Goal: Task Accomplishment & Management: Use online tool/utility

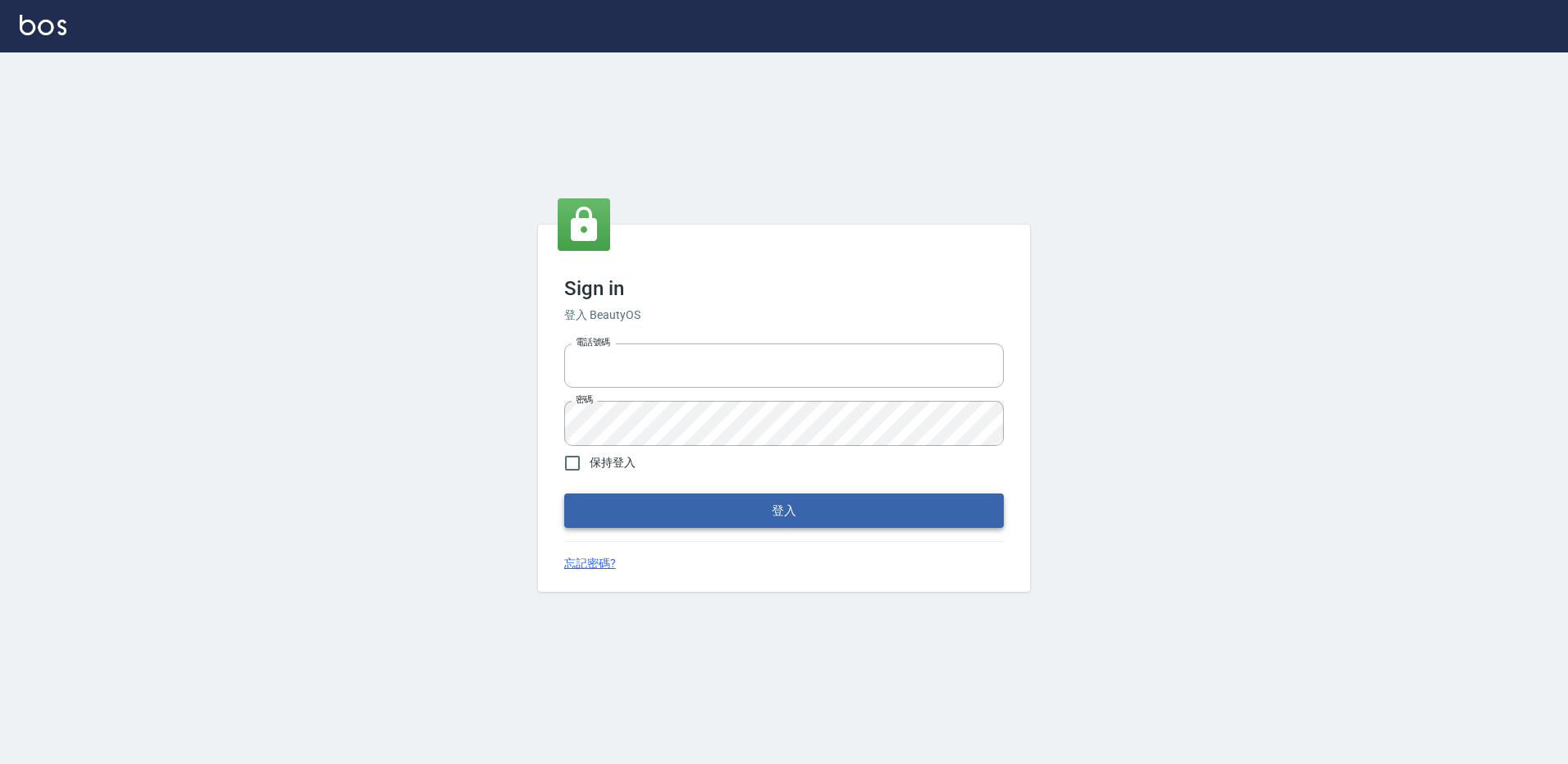
type input "27222158"
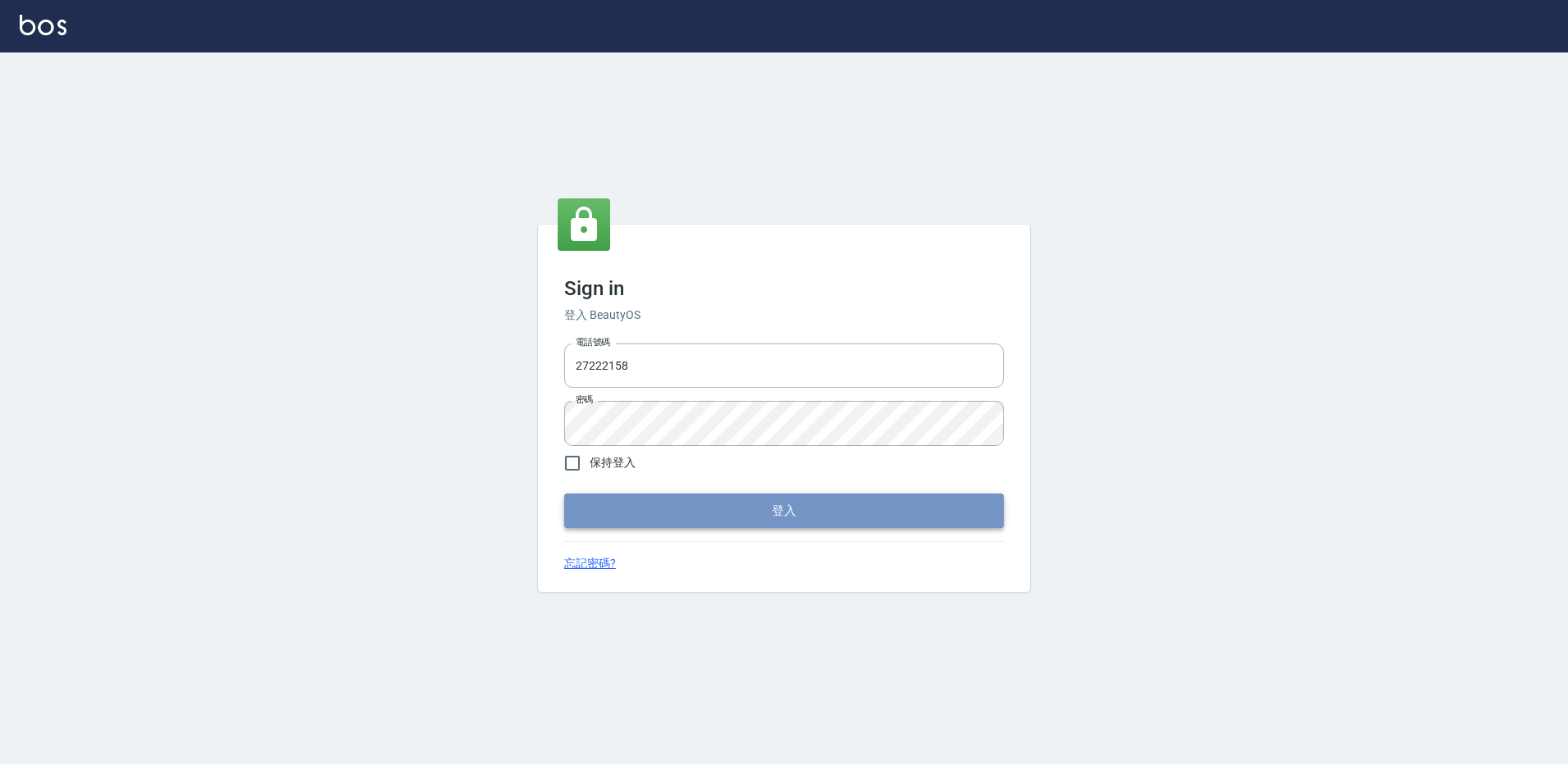
click at [791, 509] on button "登入" at bounding box center [784, 510] width 440 height 34
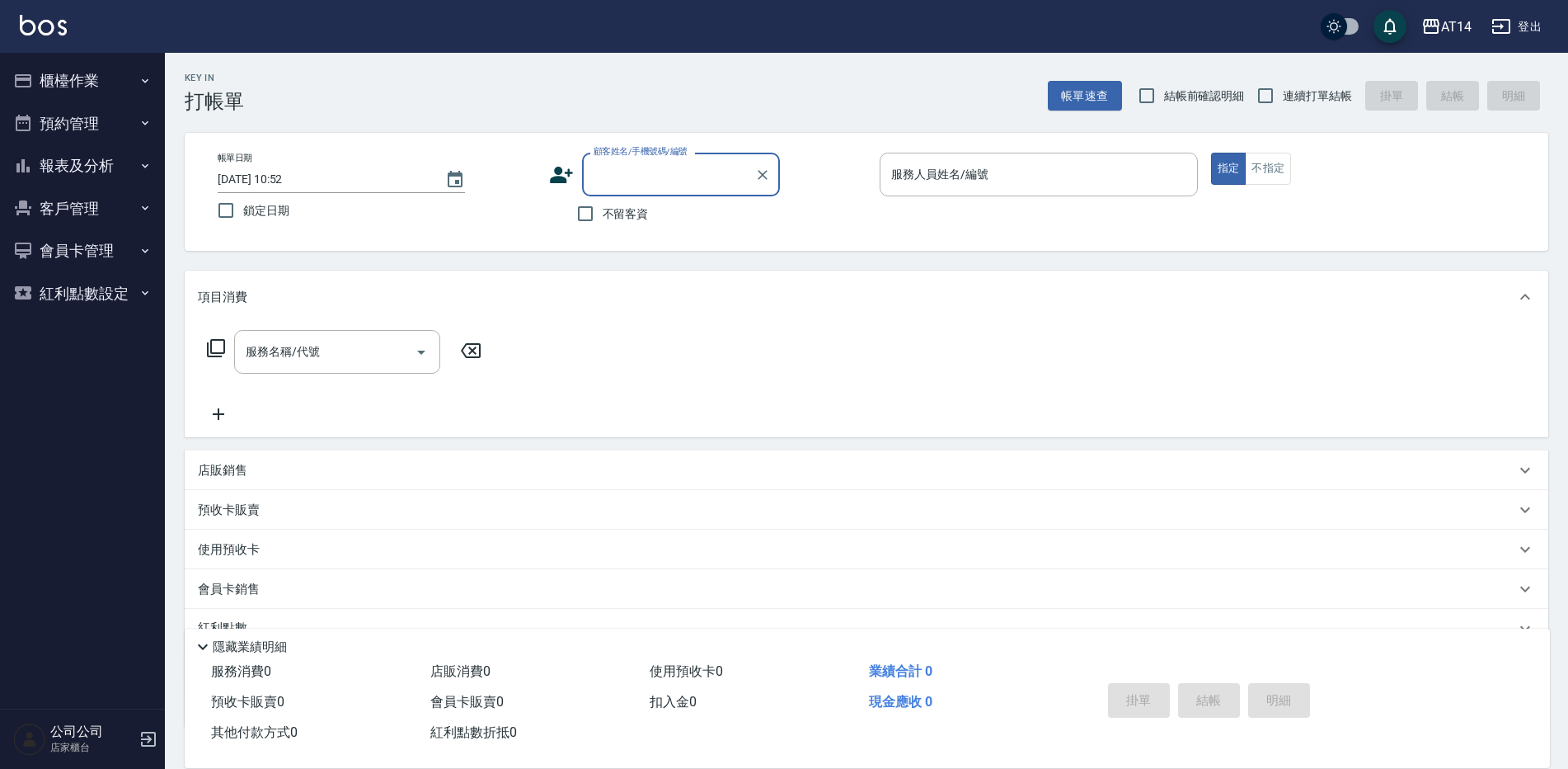
click at [82, 79] on button "櫃檯作業" at bounding box center [83, 81] width 152 height 43
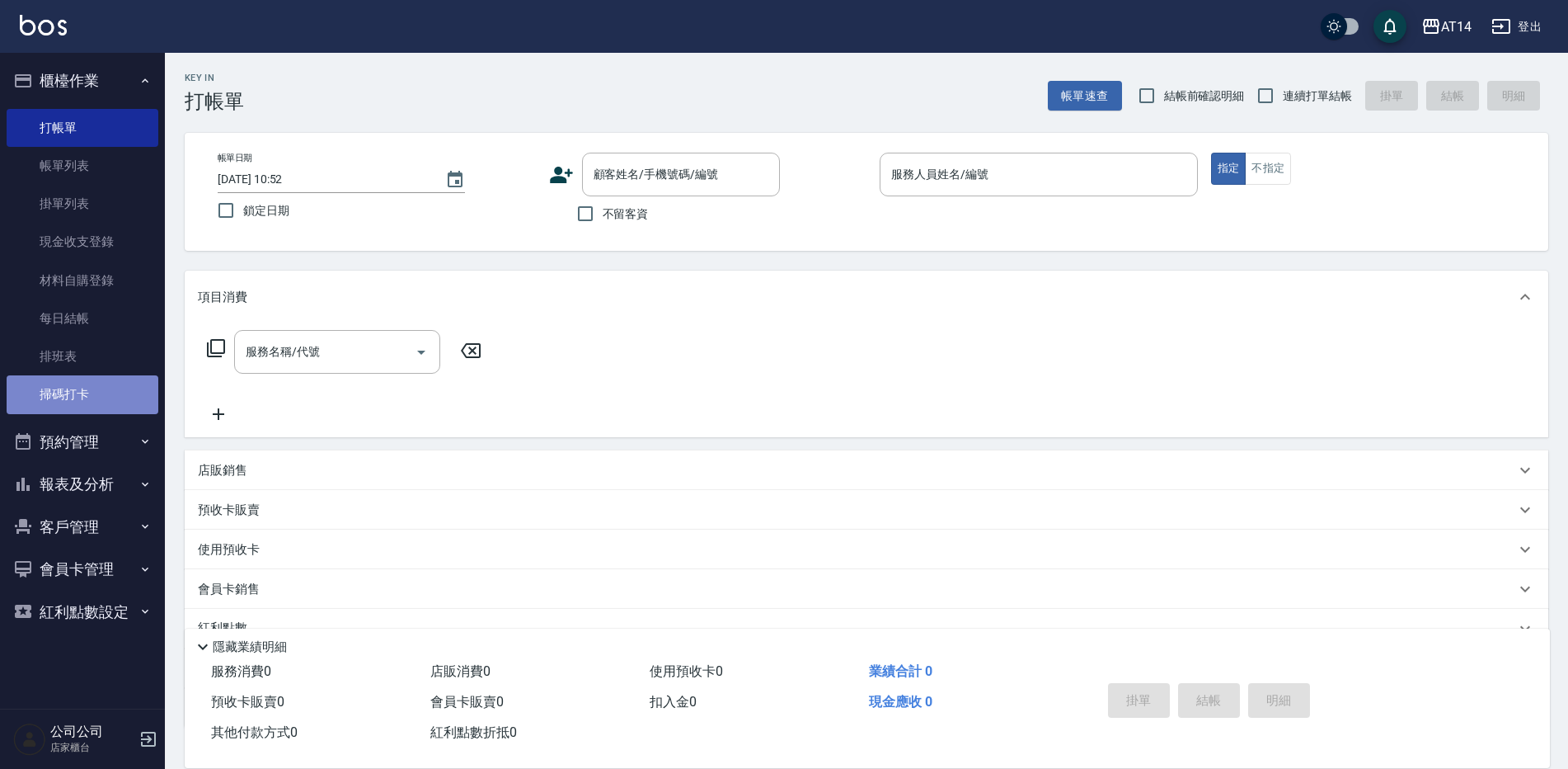
click at [104, 397] on link "掃碼打卡" at bounding box center [83, 394] width 152 height 38
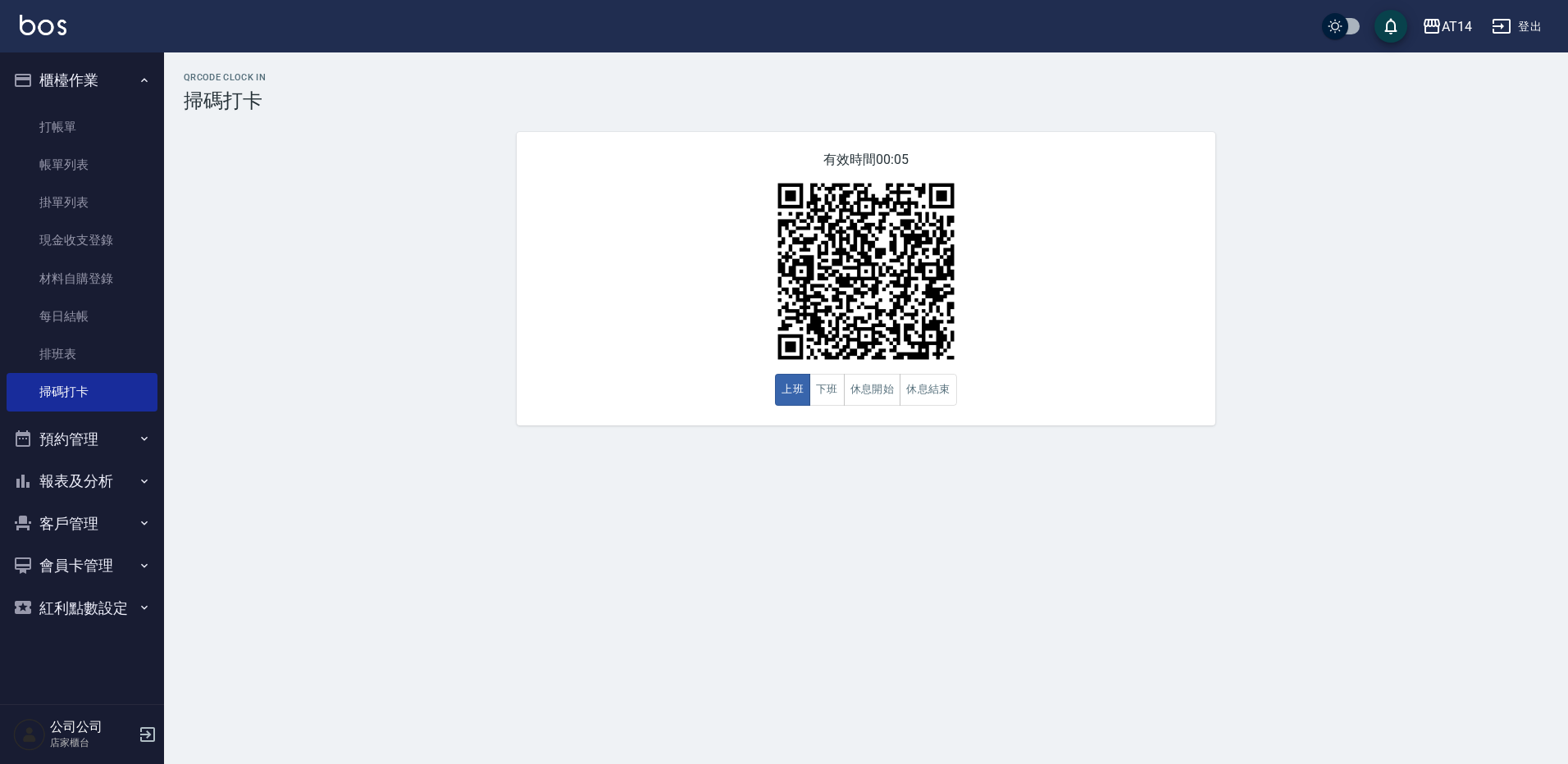
click at [259, 7] on div "AT14 登出" at bounding box center [784, 26] width 1568 height 52
